Goal: Find specific page/section: Find specific page/section

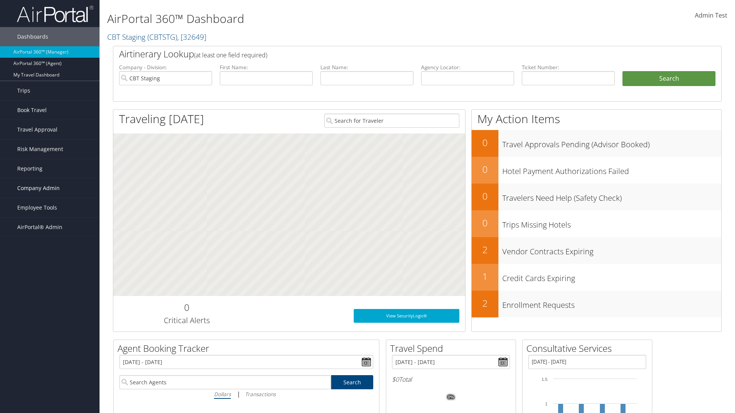
click at [50, 188] on span "Company Admin" at bounding box center [38, 188] width 42 height 19
click at [50, 227] on link "People" at bounding box center [50, 226] width 100 height 11
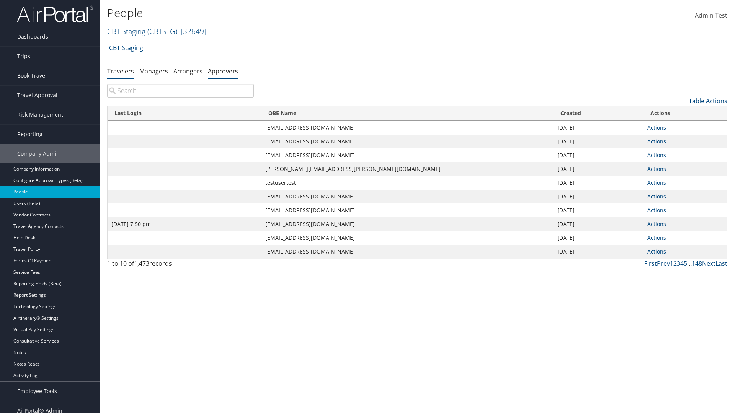
click at [223, 71] on link "Approvers" at bounding box center [223, 71] width 30 height 8
